Goal: Task Accomplishment & Management: Manage account settings

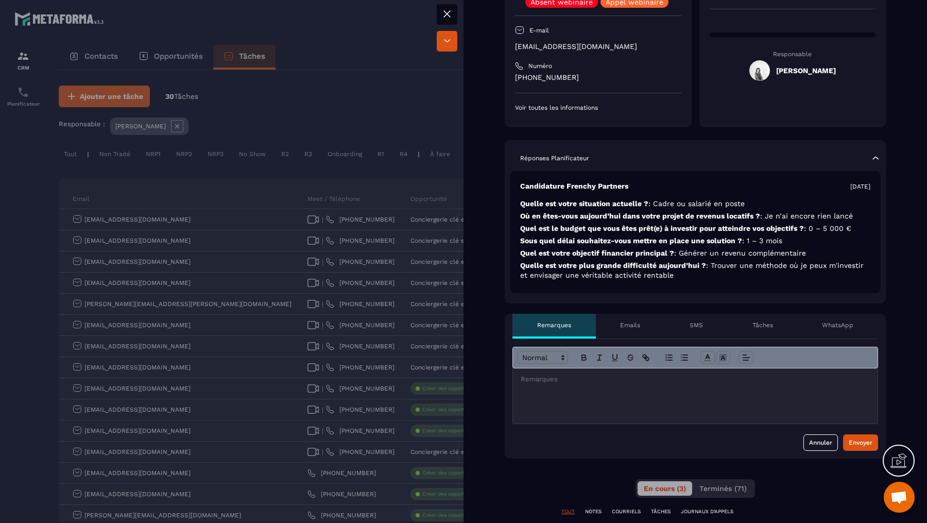
scroll to position [145, 0]
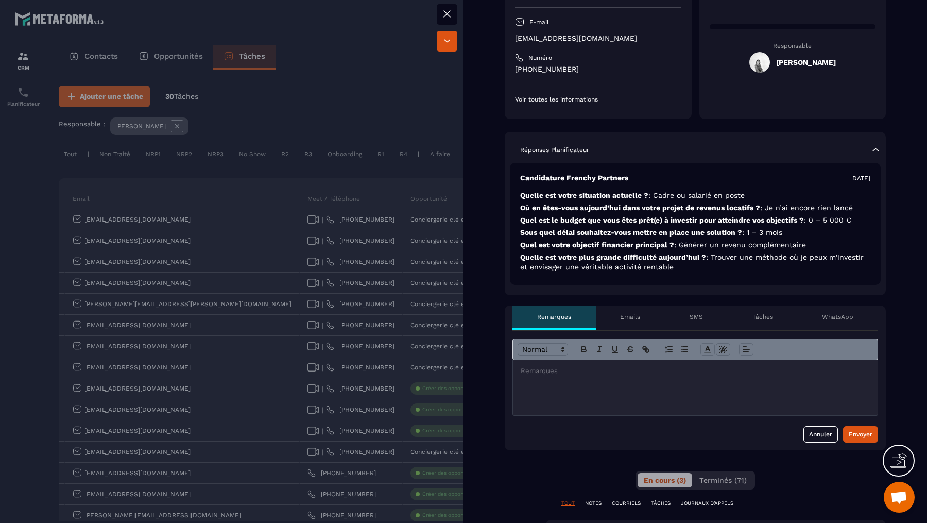
click at [439, 191] on div at bounding box center [463, 261] width 927 height 523
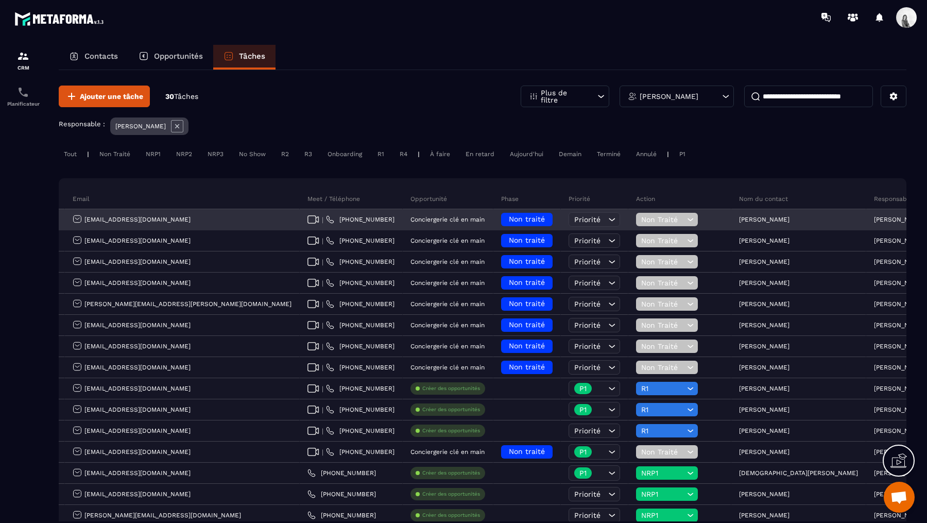
click at [509, 215] on span "Non traité" at bounding box center [527, 219] width 36 height 8
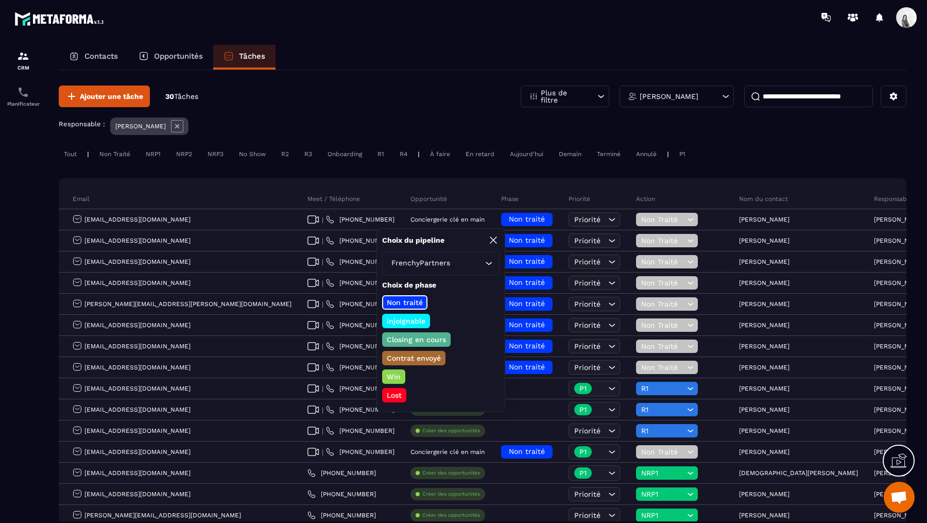
click at [425, 340] on p "Closing en cours" at bounding box center [416, 339] width 62 height 10
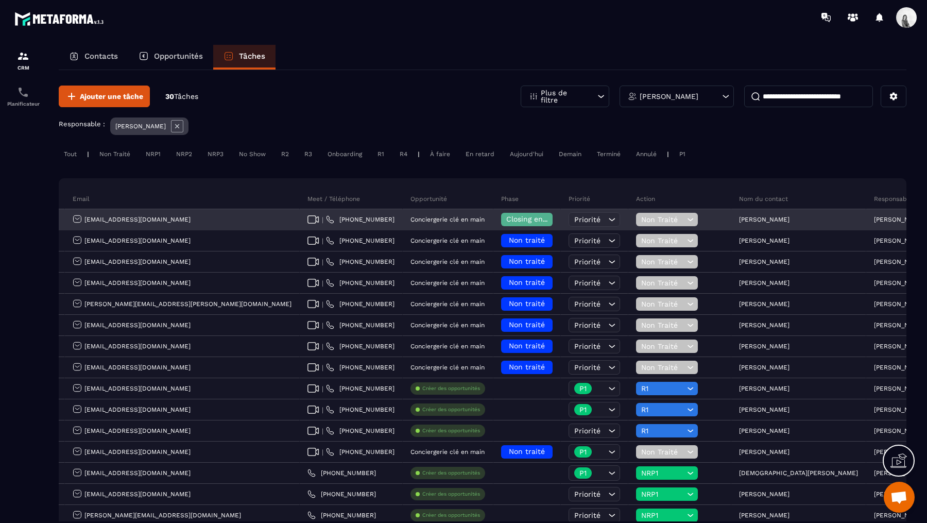
click at [636, 214] on div "Non Traité" at bounding box center [667, 219] width 62 height 13
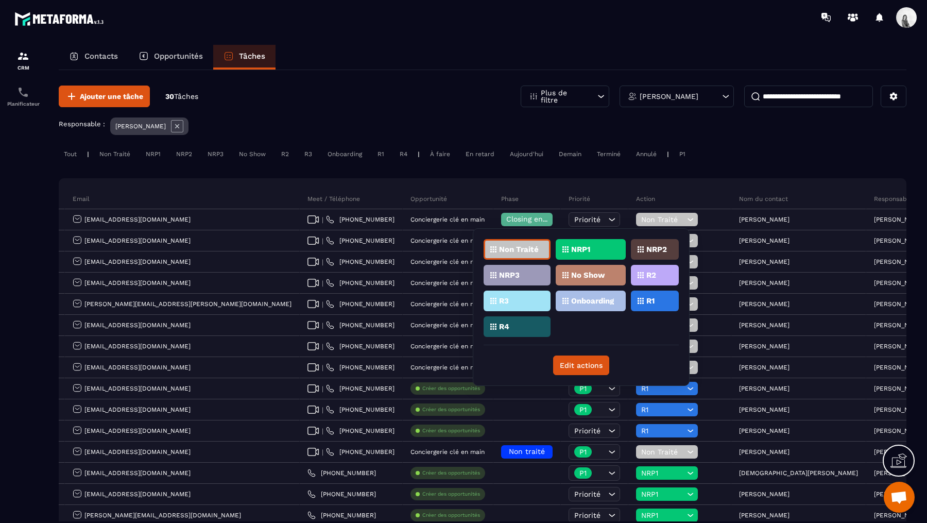
click at [650, 305] on div "R1" at bounding box center [655, 300] width 48 height 21
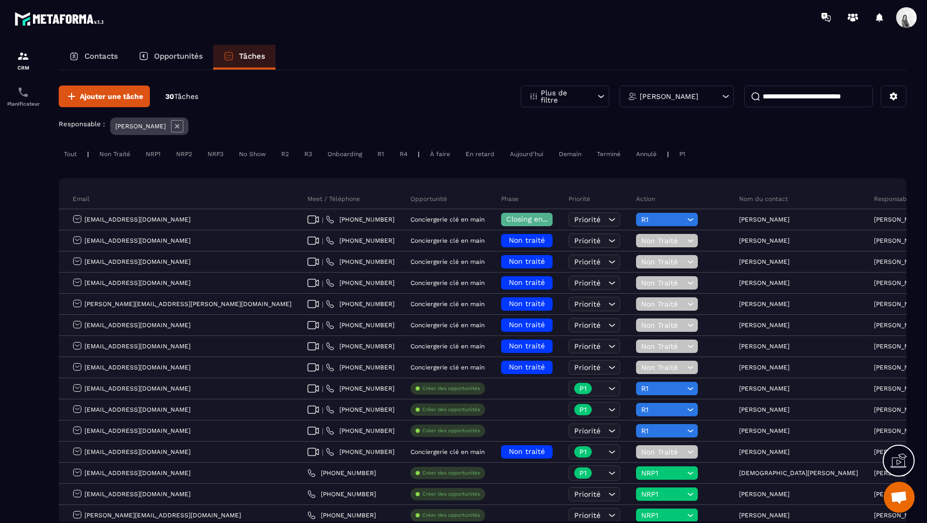
click at [175, 128] on icon at bounding box center [177, 126] width 12 height 12
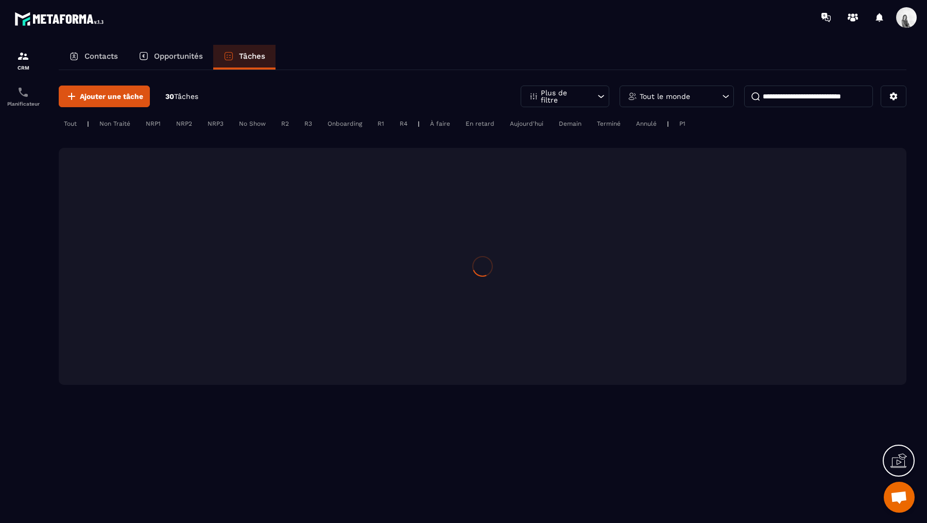
click at [798, 100] on input at bounding box center [808, 96] width 129 height 22
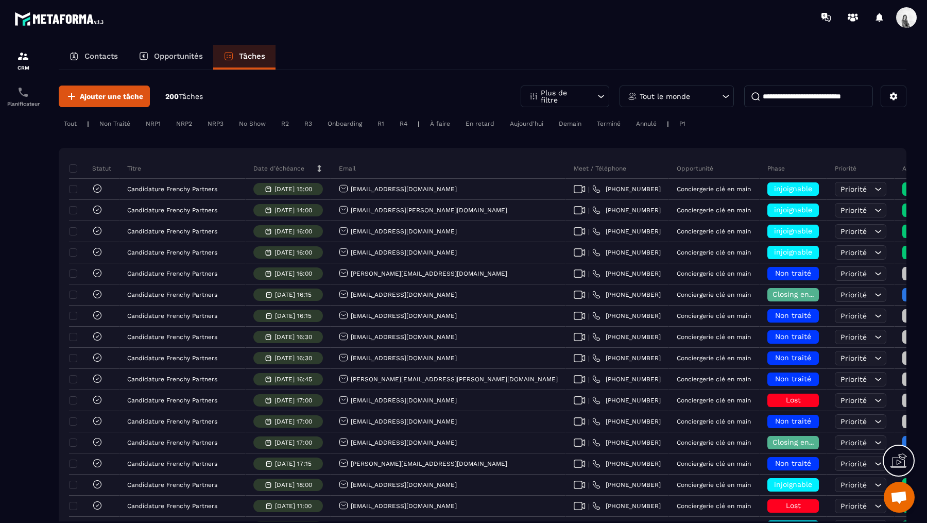
click at [791, 97] on input at bounding box center [808, 96] width 129 height 22
type input "********"
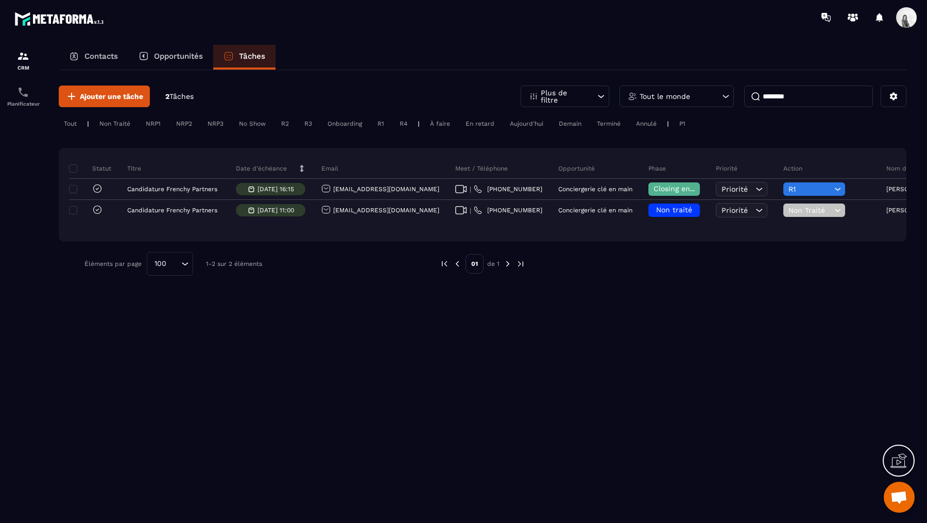
scroll to position [0, 168]
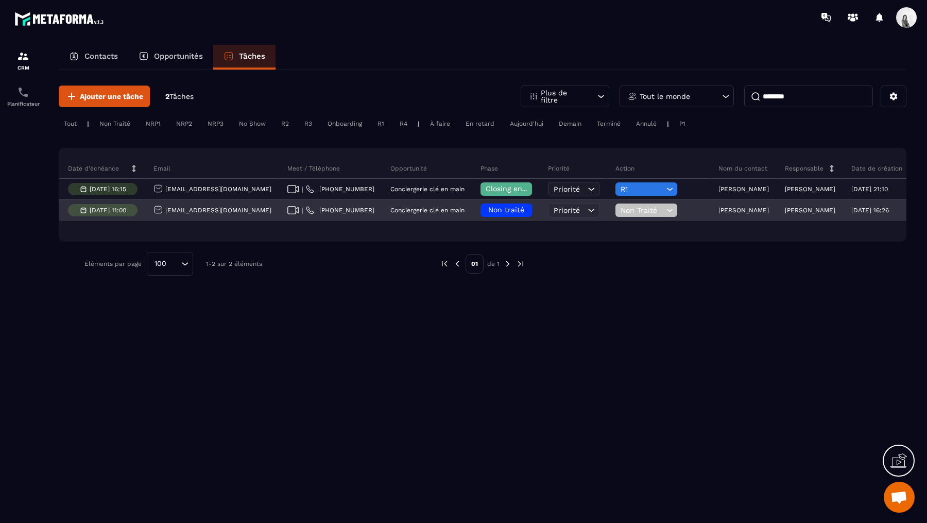
click at [480, 216] on div "Non traité" at bounding box center [505, 209] width 51 height 13
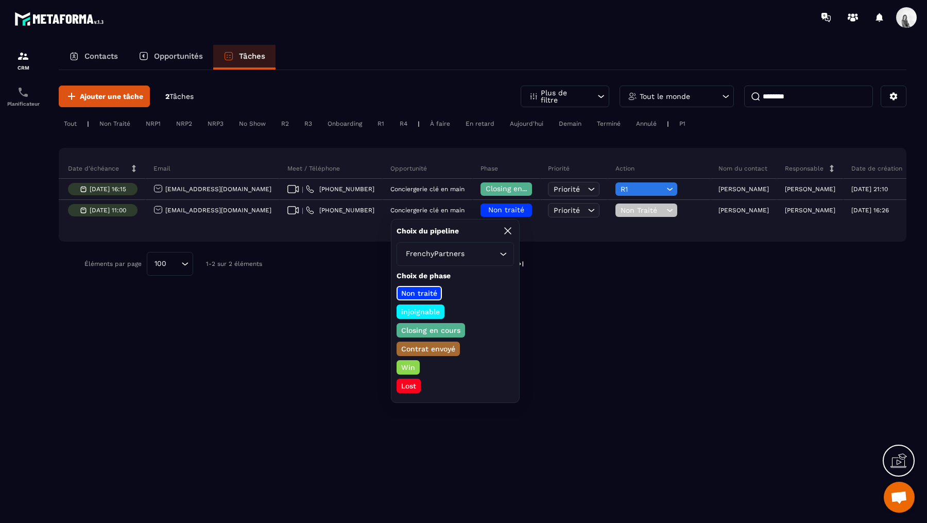
click at [436, 333] on p "Closing en cours" at bounding box center [431, 330] width 62 height 10
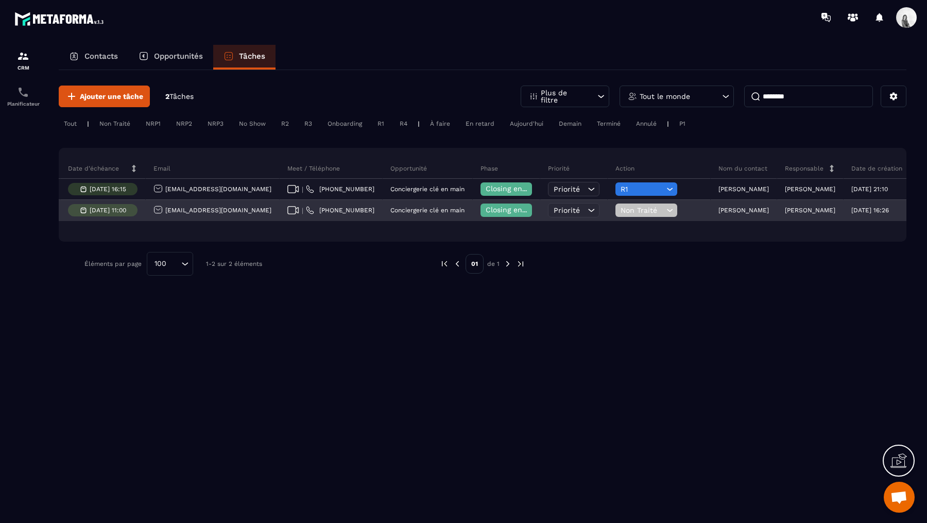
click at [620, 210] on span "Non Traité" at bounding box center [641, 210] width 43 height 8
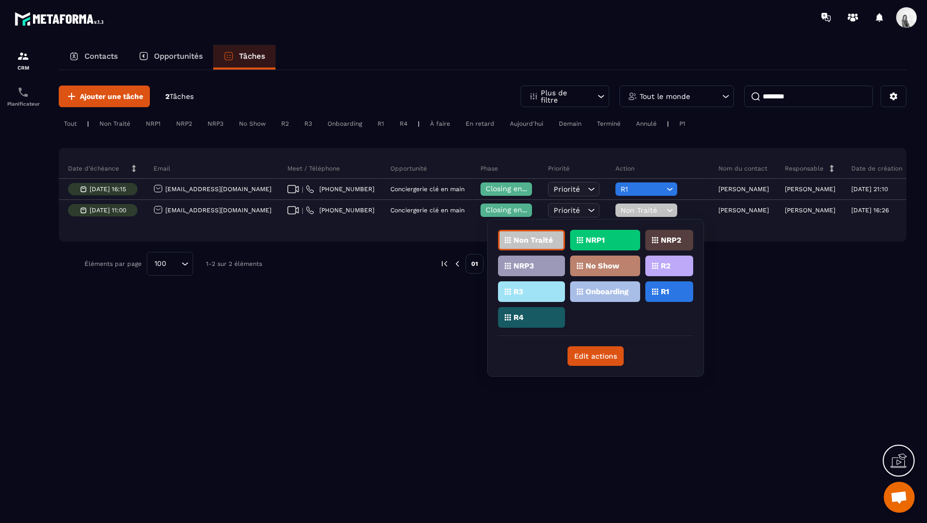
click at [662, 288] on p "R1" at bounding box center [665, 291] width 8 height 7
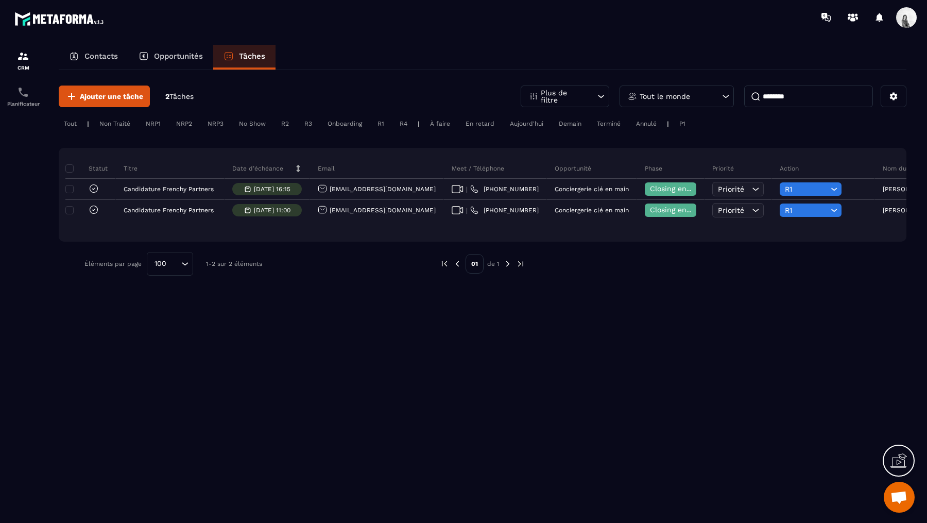
scroll to position [0, 0]
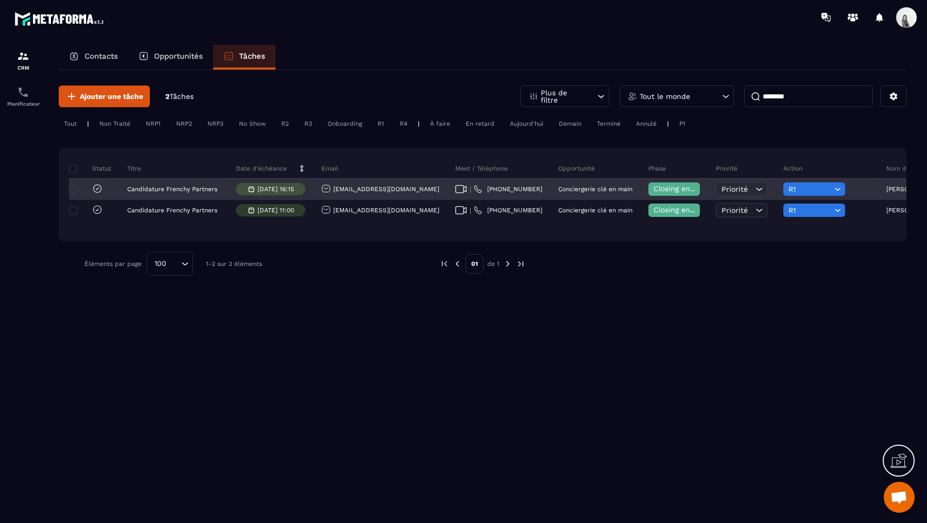
click at [96, 186] on icon at bounding box center [97, 188] width 10 height 10
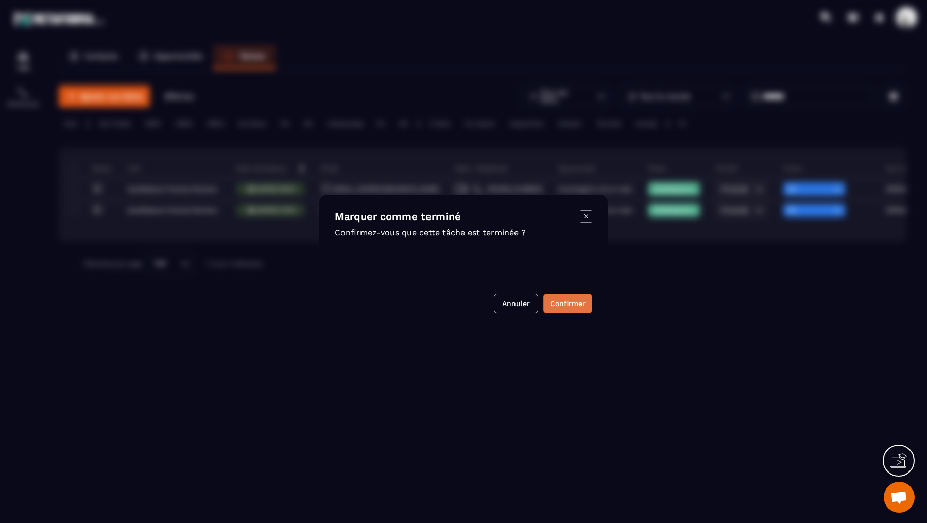
click at [574, 300] on button "Confirmer" at bounding box center [567, 303] width 49 height 20
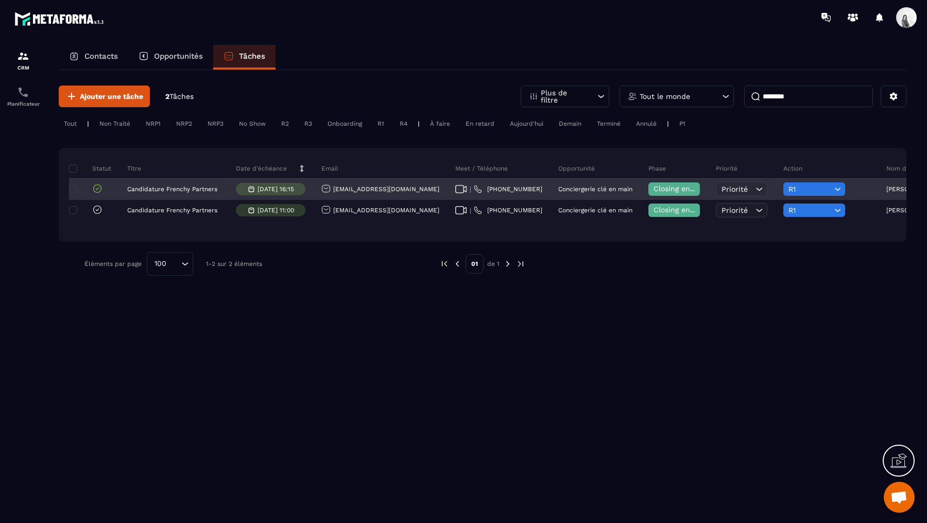
click at [558, 191] on p "Conciergerie clé en main" at bounding box center [595, 188] width 74 height 7
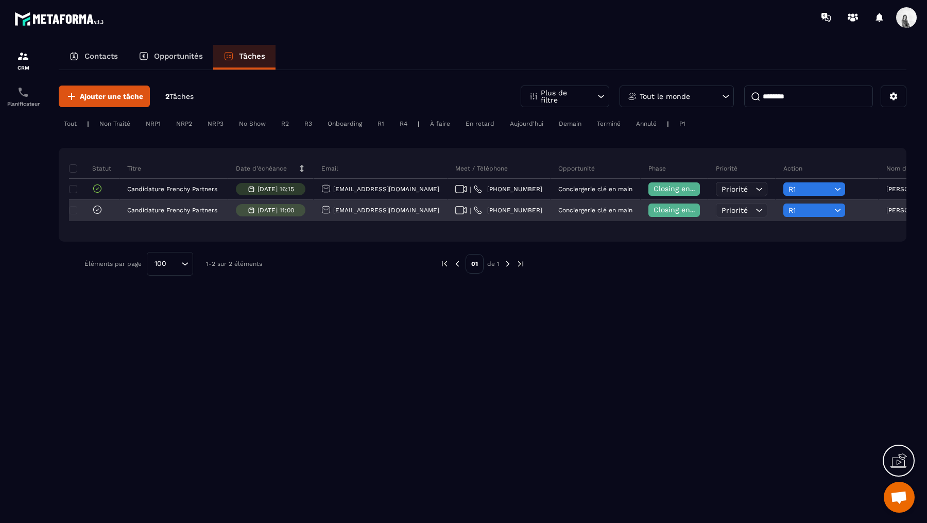
scroll to position [0, 168]
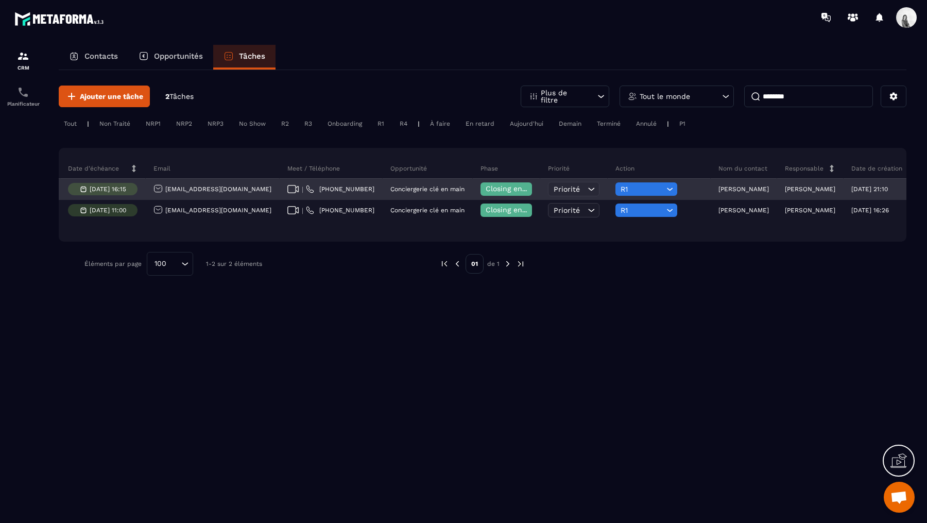
click at [718, 188] on p "[PERSON_NAME]" at bounding box center [743, 188] width 50 height 7
